Goal: Task Accomplishment & Management: Manage account settings

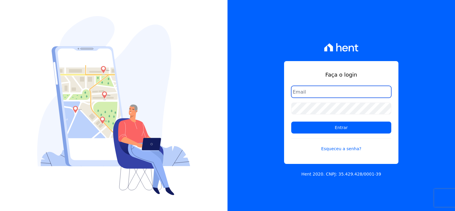
click at [309, 93] on input "email" at bounding box center [341, 92] width 100 height 12
type input "thayna@graalengenharia.com.br"
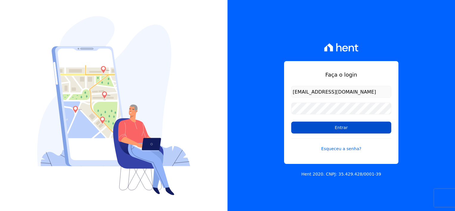
click at [344, 130] on input "Entrar" at bounding box center [341, 128] width 100 height 12
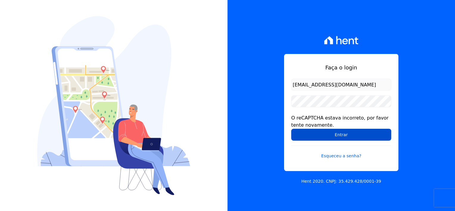
click at [343, 134] on input "Entrar" at bounding box center [341, 135] width 100 height 12
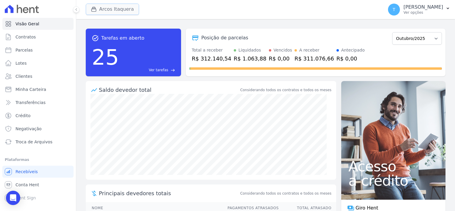
click at [113, 10] on button "Arcos Itaquera" at bounding box center [112, 9] width 53 height 11
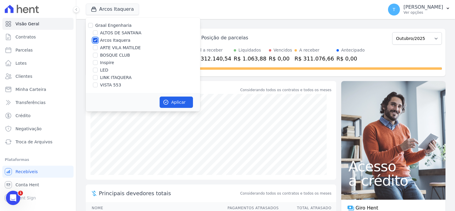
click at [94, 39] on input "Arcos Itaquera" at bounding box center [95, 40] width 5 height 5
checkbox input "false"
click at [95, 76] on input "LINK ITAQUERA" at bounding box center [95, 77] width 5 height 5
checkbox input "true"
click at [176, 103] on button "Aplicar" at bounding box center [176, 101] width 33 height 11
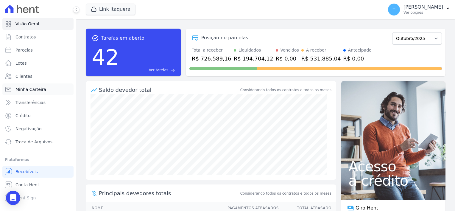
click at [33, 90] on span "Minha Carteira" at bounding box center [30, 89] width 31 height 6
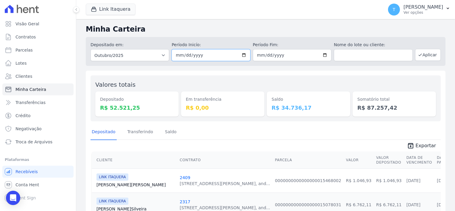
click at [243, 57] on input "[DATE]" at bounding box center [211, 55] width 79 height 12
type input "[DATE]"
click at [322, 55] on input "[DATE]" at bounding box center [292, 55] width 79 height 12
type input "[DATE]"
click at [419, 57] on button "Aplicar" at bounding box center [428, 55] width 26 height 12
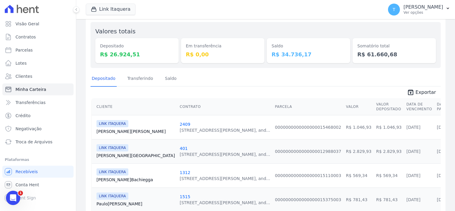
scroll to position [40, 0]
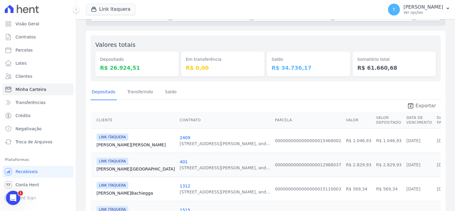
click at [409, 104] on icon "unarchive" at bounding box center [410, 105] width 7 height 7
click at [103, 7] on button "Link Itaquera" at bounding box center [111, 9] width 50 height 11
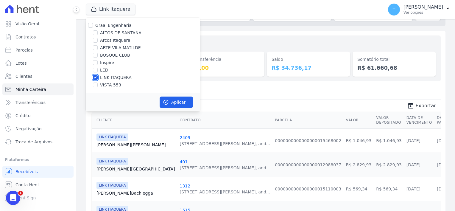
click at [95, 77] on input "LINK ITAQUERA" at bounding box center [95, 77] width 5 height 5
checkbox input "false"
click at [95, 62] on input "Inspire" at bounding box center [95, 62] width 5 height 5
checkbox input "true"
click at [176, 106] on button "Aplicar" at bounding box center [176, 101] width 33 height 11
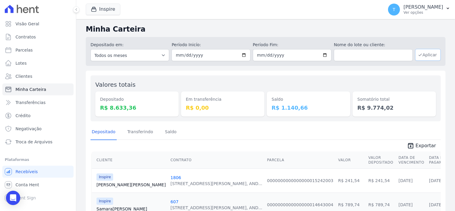
click at [426, 57] on button "Aplicar" at bounding box center [428, 55] width 26 height 12
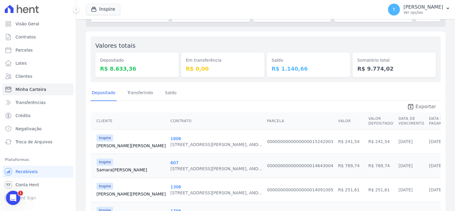
scroll to position [36, 0]
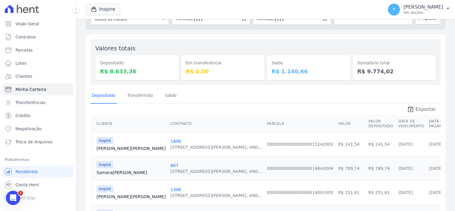
click at [420, 108] on span "Exportar" at bounding box center [425, 109] width 21 height 7
